Goal: Task Accomplishment & Management: Manage account settings

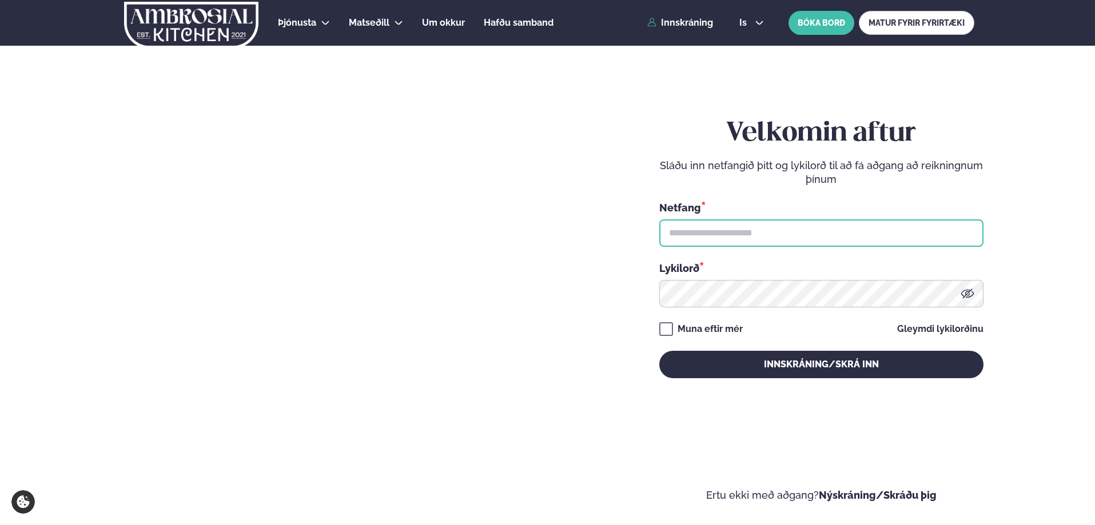
click at [714, 227] on input "text" at bounding box center [821, 232] width 324 height 27
type input "**********"
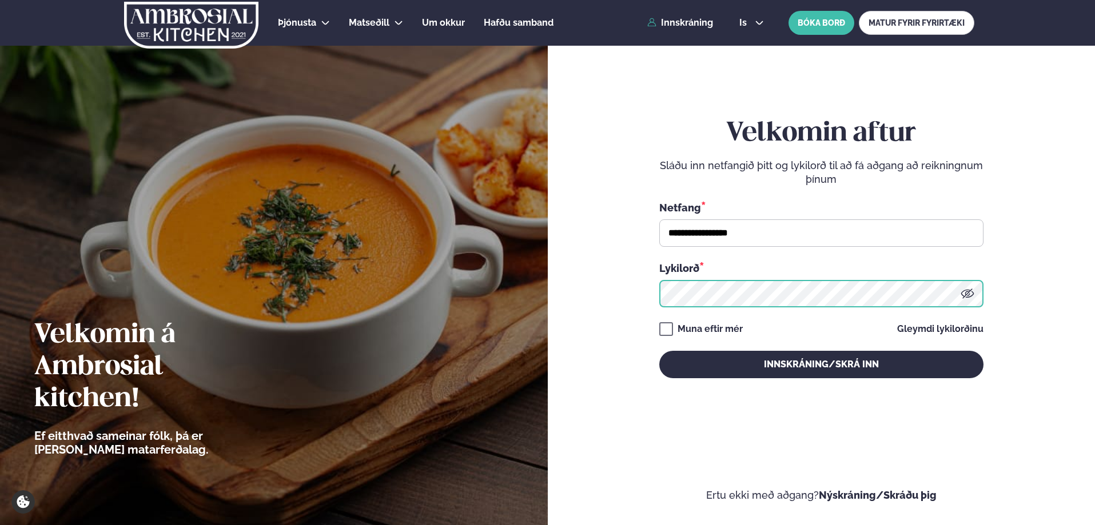
click at [659, 351] on button "Innskráning/Skrá inn" at bounding box center [821, 364] width 324 height 27
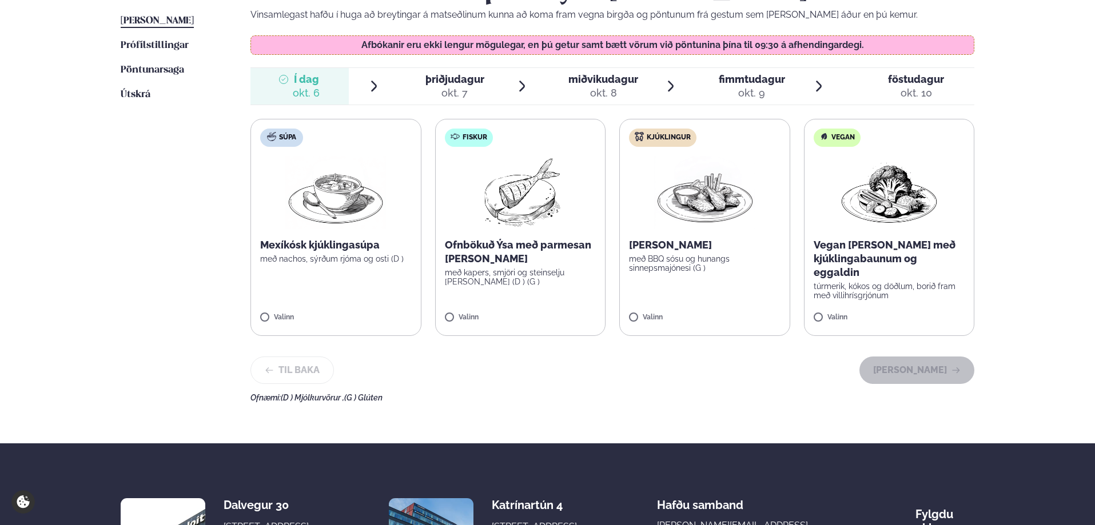
scroll to position [343, 0]
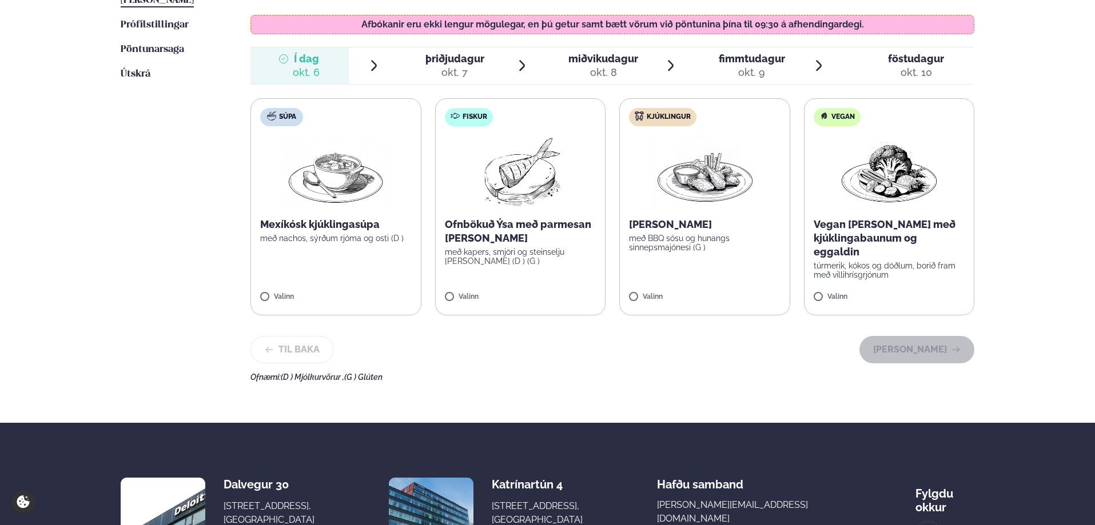
click at [456, 66] on div "okt. 7" at bounding box center [454, 73] width 59 height 14
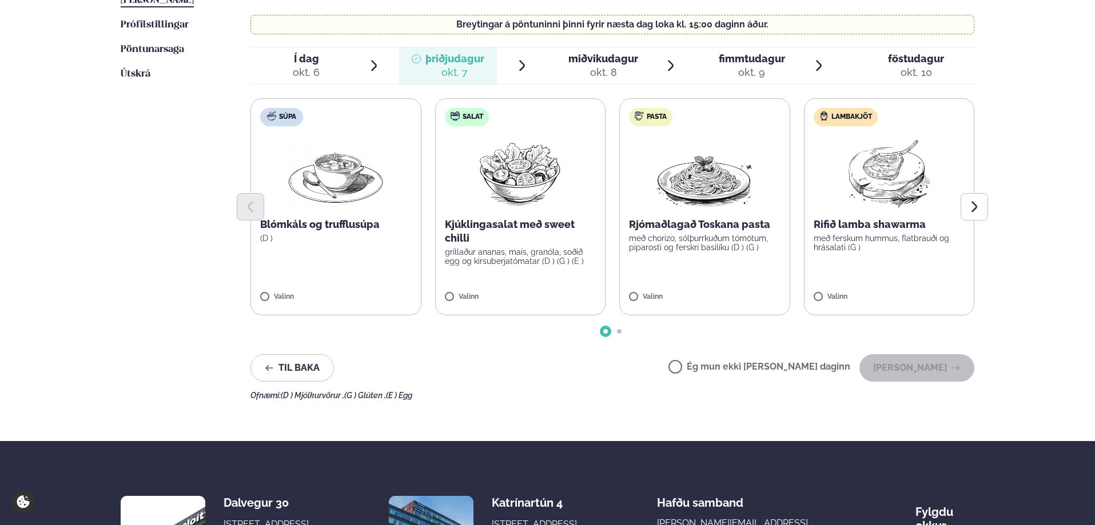
click at [306, 54] on span "Í dag" at bounding box center [306, 59] width 27 height 14
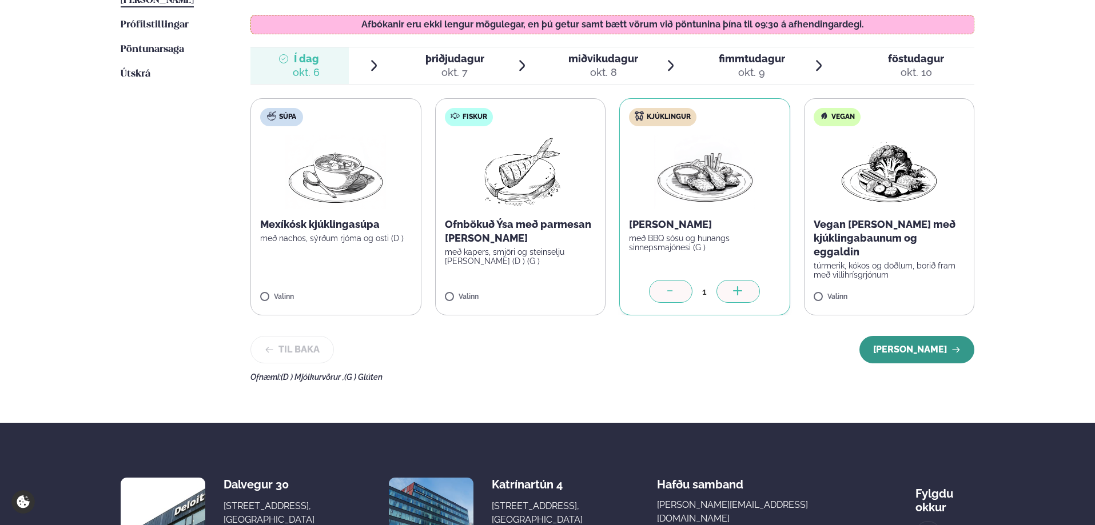
click at [915, 351] on button "[PERSON_NAME]" at bounding box center [916, 349] width 115 height 27
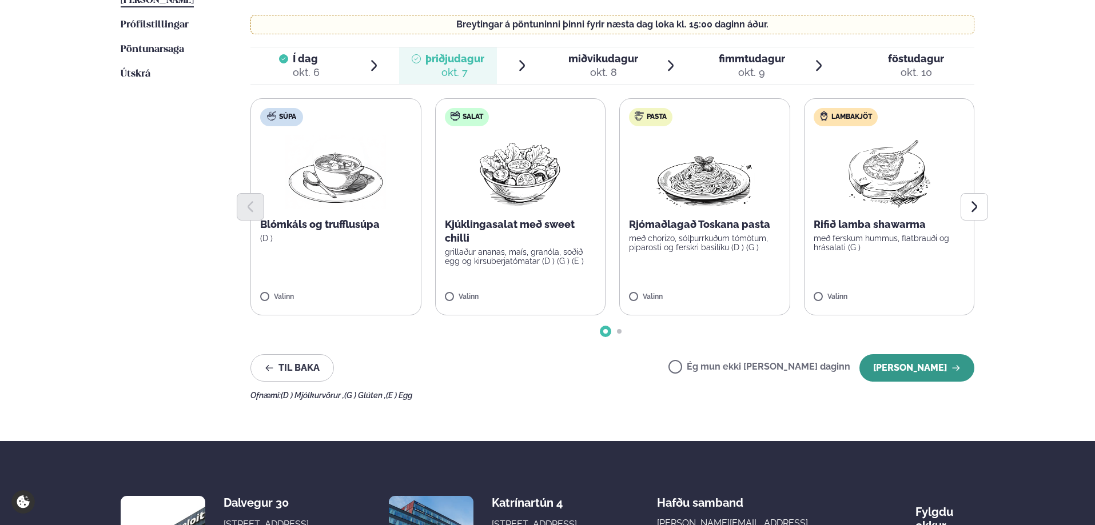
click at [908, 363] on button "[PERSON_NAME]" at bounding box center [916, 367] width 115 height 27
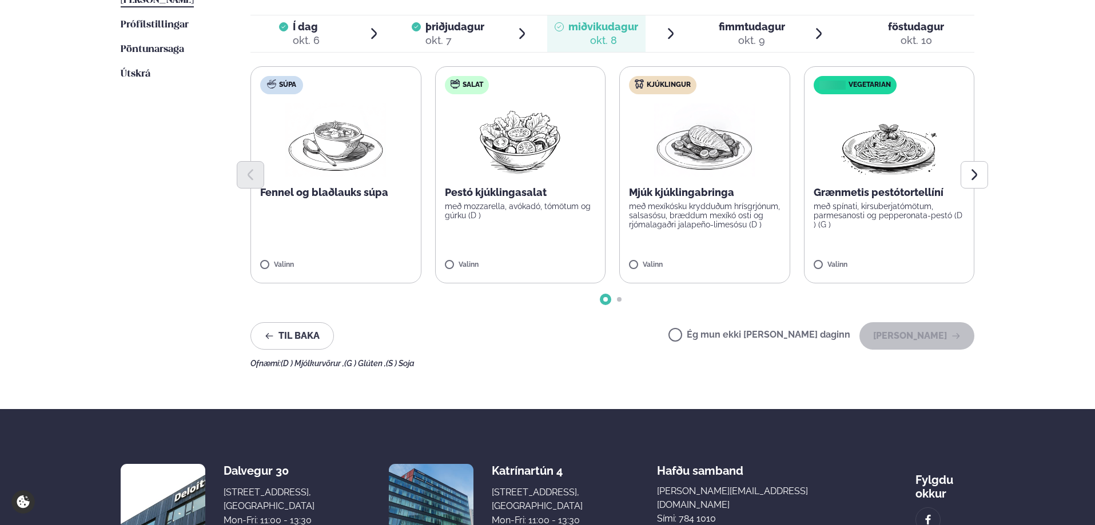
click at [713, 334] on label "Ég mun ekki [PERSON_NAME] daginn" at bounding box center [759, 336] width 182 height 12
click at [929, 341] on button "[PERSON_NAME]" at bounding box center [916, 335] width 115 height 27
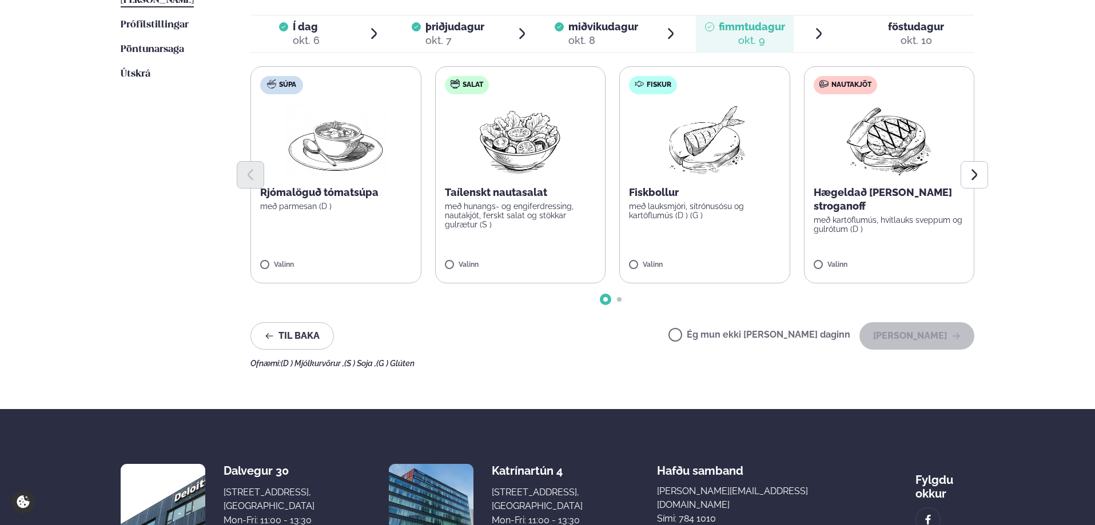
click at [714, 334] on label "Ég mun ekki [PERSON_NAME] daginn" at bounding box center [759, 336] width 182 height 12
click at [900, 333] on button "[PERSON_NAME]" at bounding box center [916, 335] width 115 height 27
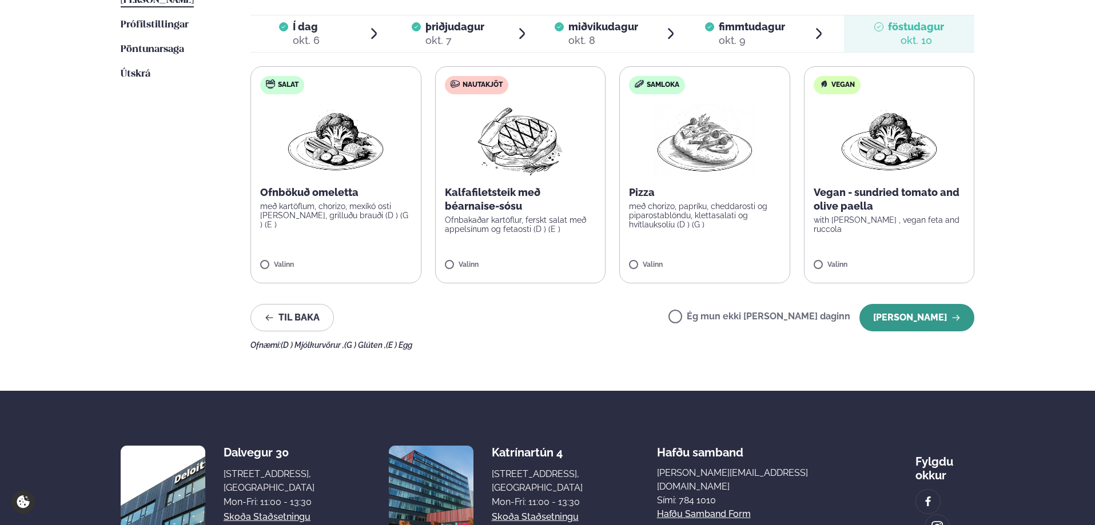
click at [882, 317] on button "[PERSON_NAME]" at bounding box center [916, 317] width 115 height 27
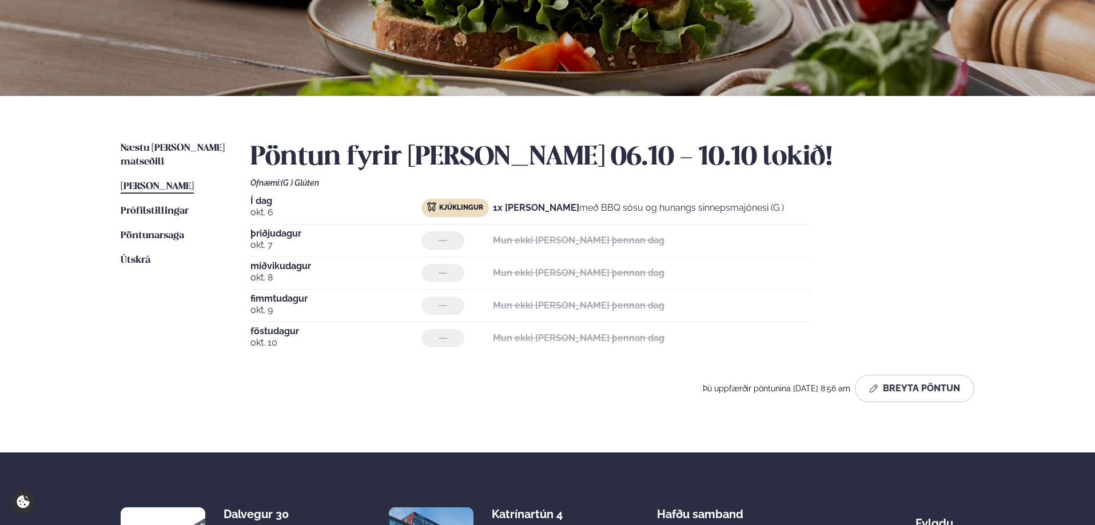
scroll to position [144, 0]
